Goal: Information Seeking & Learning: Find contact information

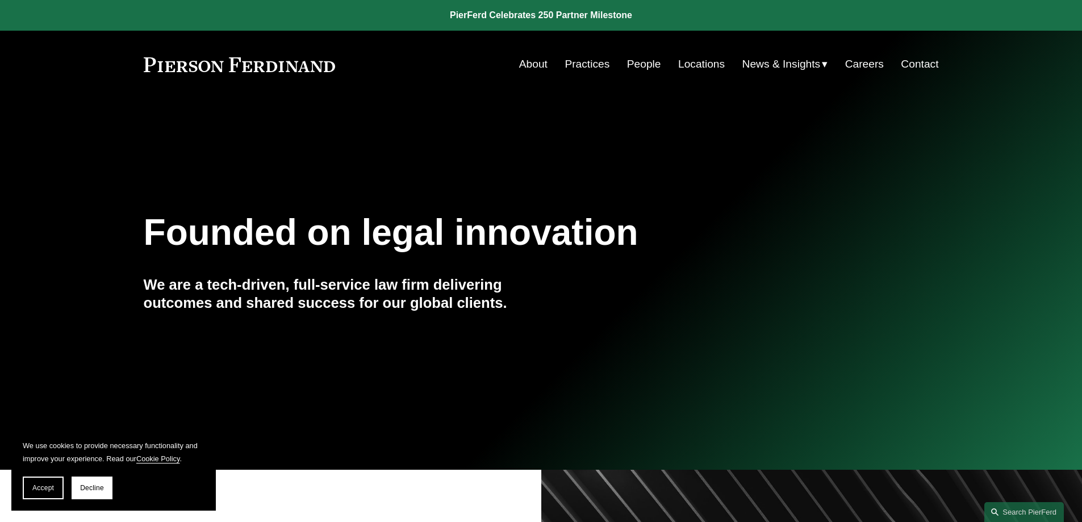
click at [43, 485] on span "Accept" at bounding box center [43, 488] width 22 height 8
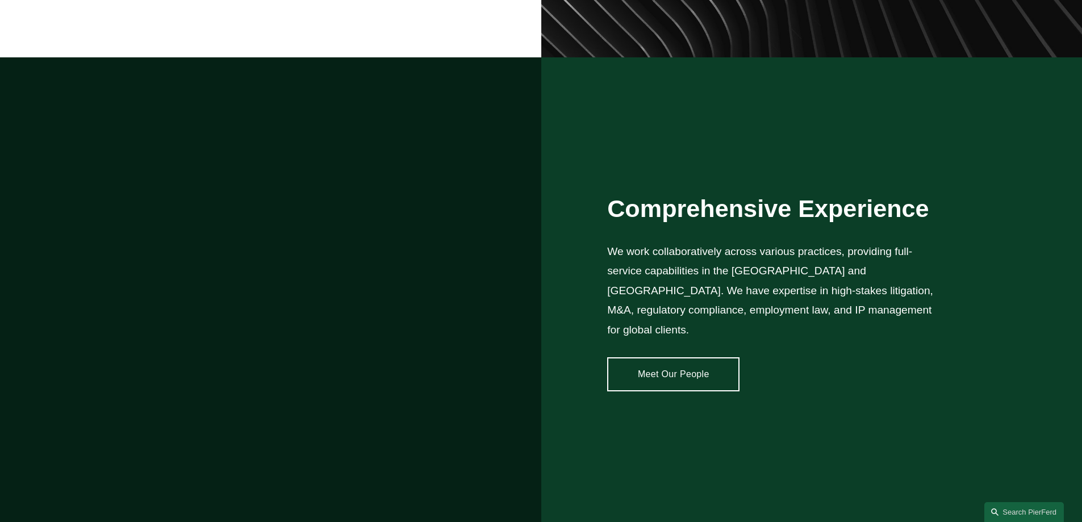
scroll to position [2080, 0]
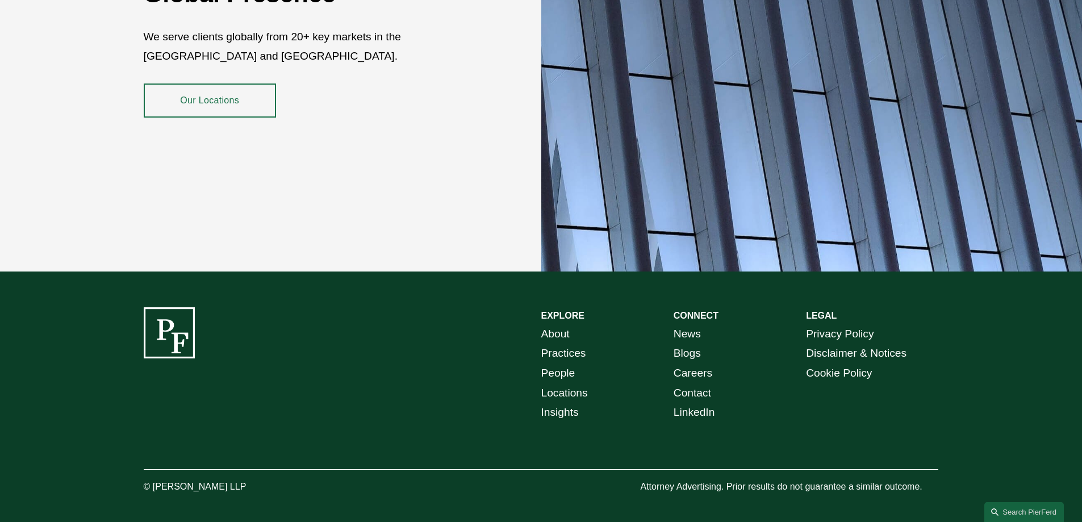
copy p "[PERSON_NAME] LLP"
drag, startPoint x: 153, startPoint y: 475, endPoint x: 299, endPoint y: 477, distance: 146.0
click at [299, 479] on p "© [PERSON_NAME] LLP" at bounding box center [227, 487] width 166 height 16
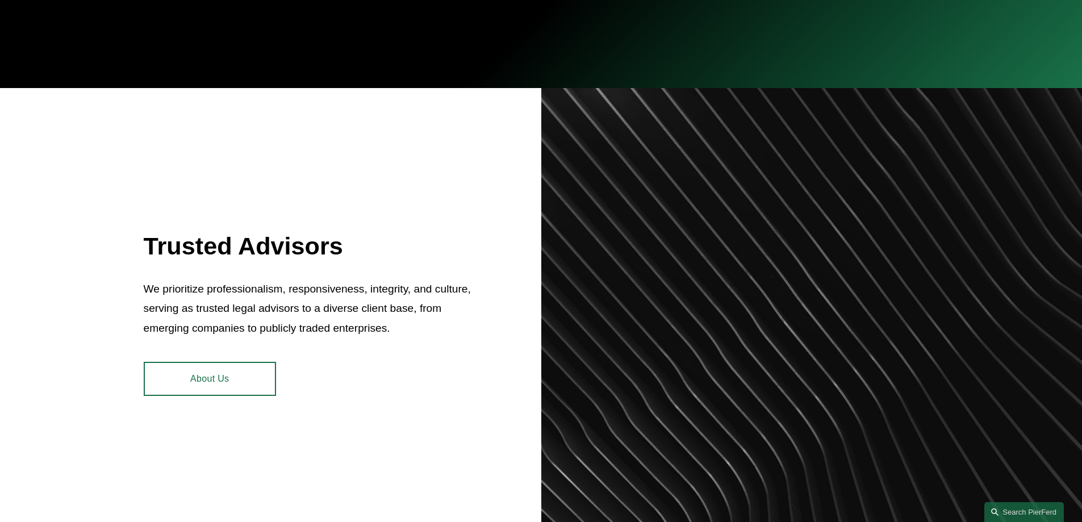
scroll to position [0, 0]
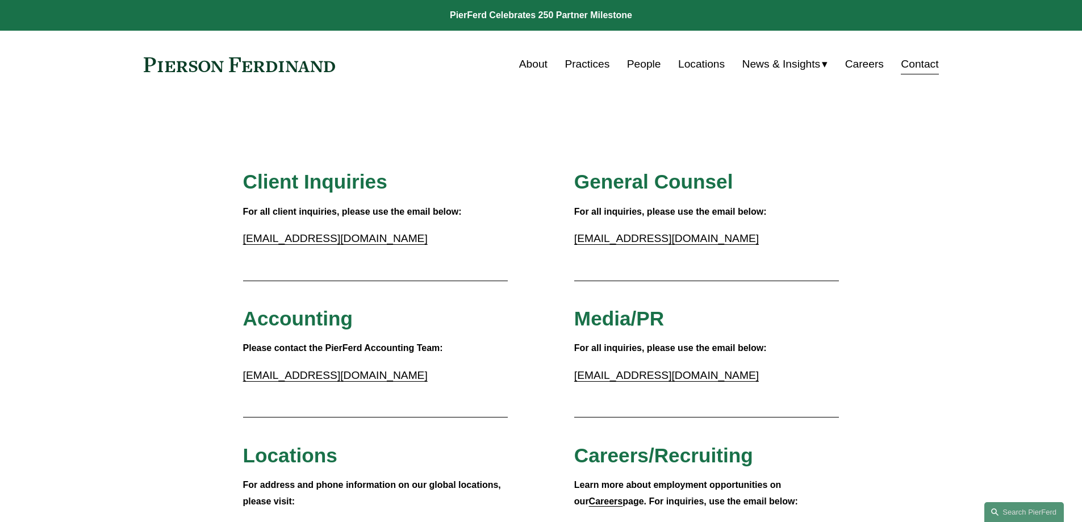
scroll to position [898, 0]
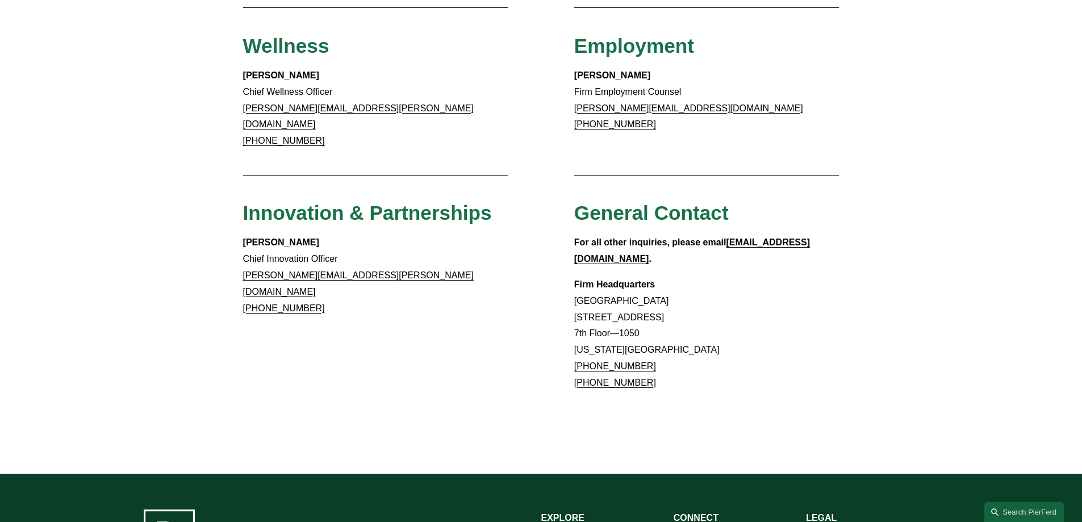
click at [576, 277] on p "Firm Headquarters [GEOGRAPHIC_DATA] [STREET_ADDRESS][US_STATE] [PHONE_NUMBER] […" at bounding box center [706, 334] width 265 height 115
drag, startPoint x: 576, startPoint y: 258, endPoint x: 653, endPoint y: 275, distance: 78.7
click at [653, 277] on p "Firm Headquarters Rockefeller Center 1270 Avenue of the Americas 7th Floor—1050…" at bounding box center [706, 334] width 265 height 115
copy p "1270 Avenue of the Americas 7th Floor—1050"
click at [583, 294] on p "Firm Headquarters Rockefeller Center 1270 Avenue of the Americas 7th Floor—1050…" at bounding box center [706, 334] width 265 height 115
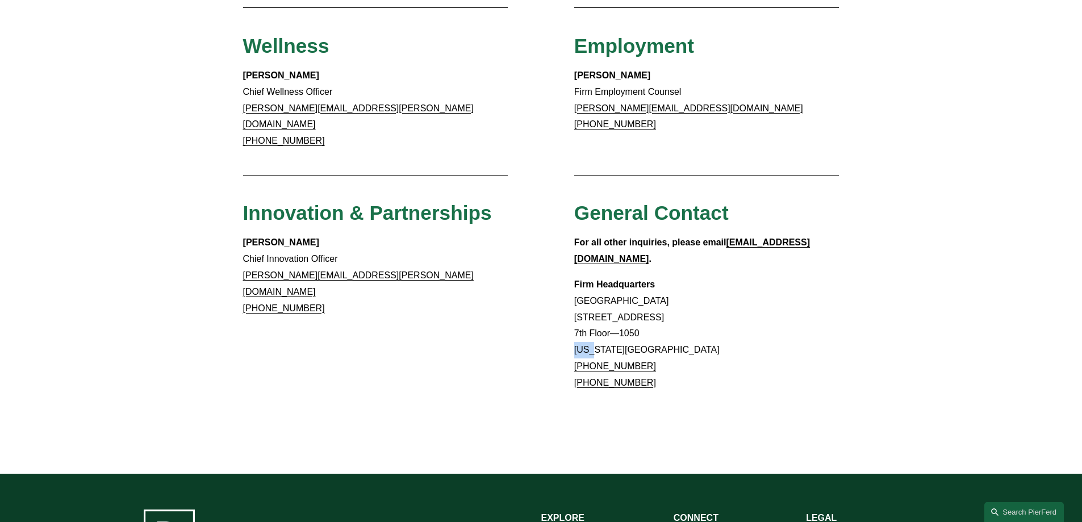
click at [583, 294] on p "Firm Headquarters Rockefeller Center 1270 Avenue of the Americas 7th Floor—1050…" at bounding box center [706, 334] width 265 height 115
copy p "New"
click at [583, 294] on p "Firm Headquarters Rockefeller Center 1270 Avenue of the Americas 7th Floor—1050…" at bounding box center [706, 334] width 265 height 115
copy p "New York, NY 10020"
copy link "917.914.2279"
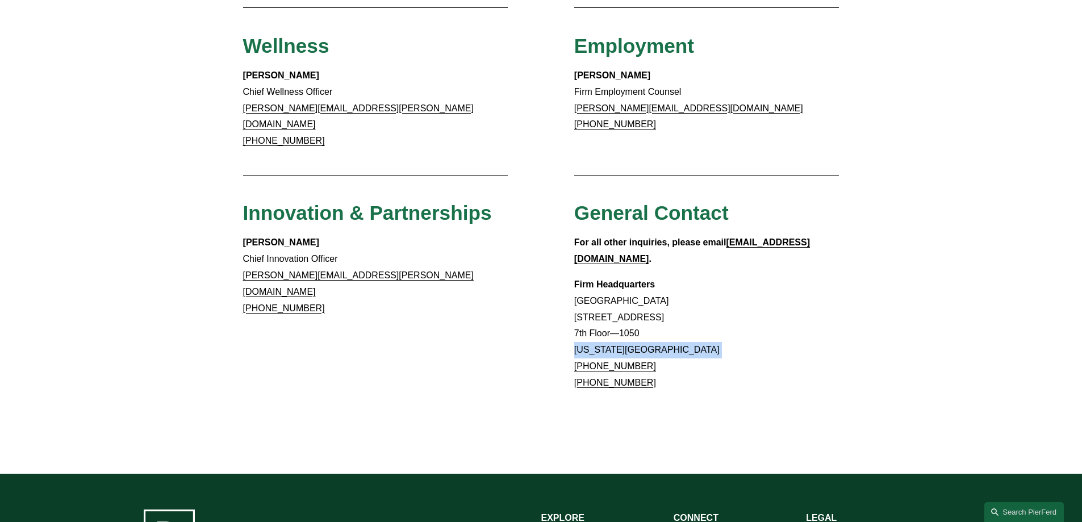
drag, startPoint x: 628, startPoint y: 307, endPoint x: 588, endPoint y: 307, distance: 40.3
click at [588, 307] on p "Firm Headquarters Rockefeller Center 1270 Avenue of the Americas 7th Floor—1050…" at bounding box center [706, 334] width 265 height 115
